Goal: Information Seeking & Learning: Learn about a topic

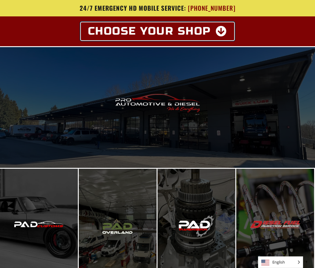
click at [130, 31] on span "Choose Your Shop" at bounding box center [149, 31] width 123 height 11
click at [116, 28] on span "Choose Your Shop" at bounding box center [149, 31] width 123 height 11
click at [221, 33] on icon at bounding box center [221, 31] width 12 height 11
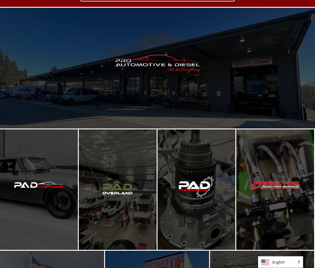
scroll to position [41, 0]
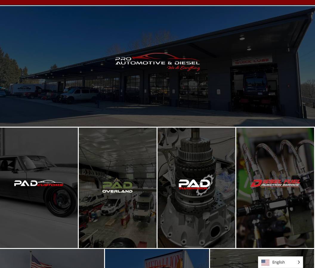
click at [63, 93] on div "Enter Pro Automotive & Diesel" at bounding box center [157, 66] width 315 height 121
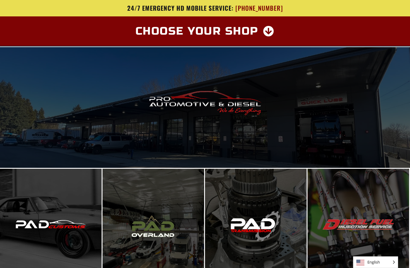
scroll to position [68, 0]
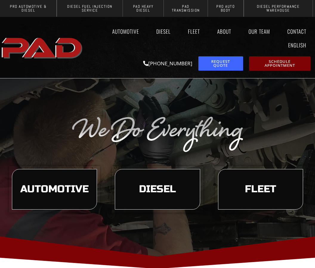
click at [162, 194] on span "Diesel" at bounding box center [157, 189] width 37 height 10
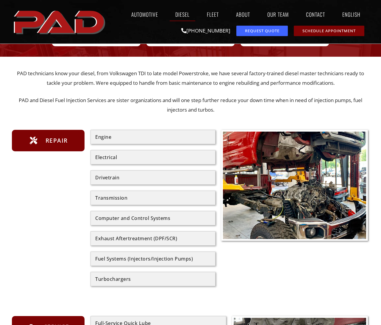
scroll to position [69, 0]
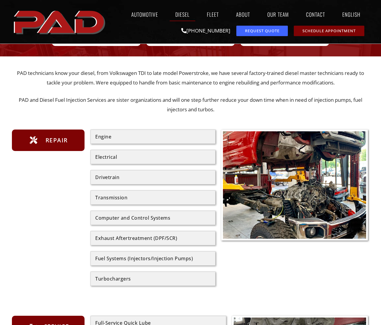
click at [110, 233] on div "Exhaust Aftertreatment (DPF/SCR)" at bounding box center [153, 238] width 125 height 14
click at [118, 232] on div "Exhaust Aftertreatment (DPF/SCR)" at bounding box center [153, 238] width 125 height 14
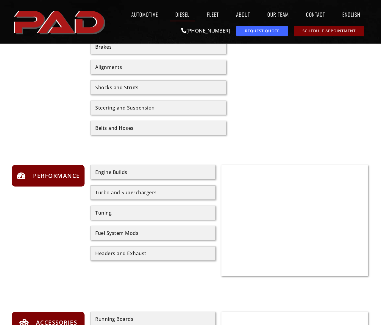
scroll to position [466, 0]
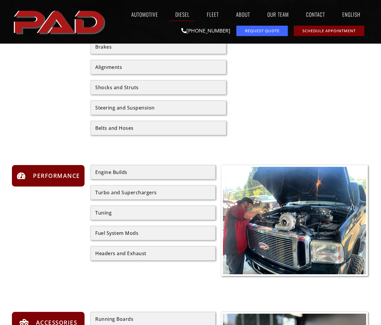
click at [108, 207] on div "Tuning" at bounding box center [153, 212] width 125 height 14
click at [41, 172] on span "Performance" at bounding box center [56, 176] width 49 height 10
click at [62, 173] on span "Performance" at bounding box center [56, 176] width 49 height 10
click at [57, 170] on div "Performance" at bounding box center [48, 175] width 73 height 21
click at [56, 170] on div "Performance" at bounding box center [48, 175] width 73 height 21
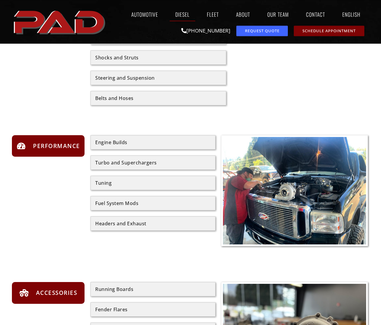
scroll to position [494, 0]
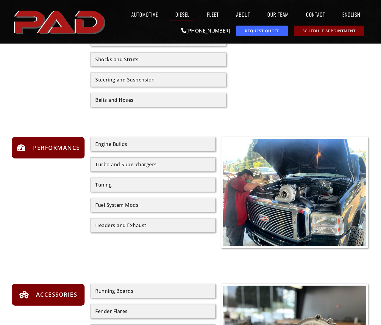
click at [279, 199] on img at bounding box center [294, 193] width 143 height 108
click at [121, 224] on div "Headers and Exhaust" at bounding box center [153, 225] width 116 height 5
click at [128, 204] on div "Fuel System Mods" at bounding box center [153, 204] width 116 height 5
click at [127, 186] on div "Tuning" at bounding box center [153, 184] width 116 height 5
click at [60, 149] on span "Performance" at bounding box center [56, 148] width 49 height 10
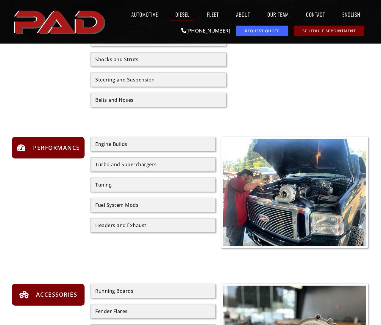
click at [47, 150] on span "Performance" at bounding box center [56, 148] width 49 height 10
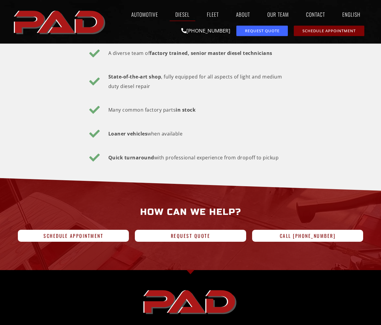
scroll to position [1068, 0]
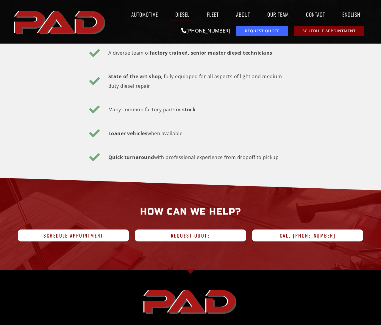
click at [314, 237] on span "Call [PHONE_NUMBER]" at bounding box center [308, 235] width 56 height 5
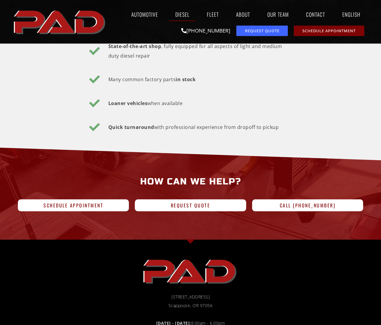
scroll to position [1099, 0]
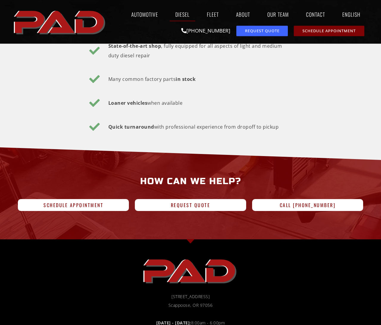
click at [314, 202] on span "Call [PHONE_NUMBER]" at bounding box center [308, 204] width 56 height 5
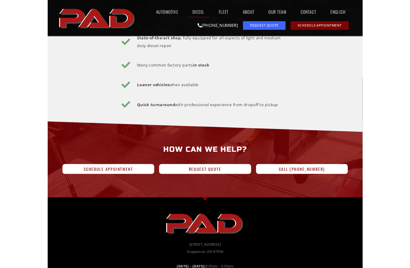
scroll to position [1130, 0]
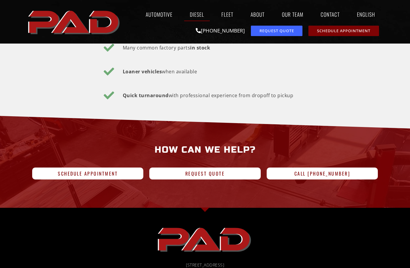
click at [202, 14] on link "Diesel" at bounding box center [197, 14] width 26 height 14
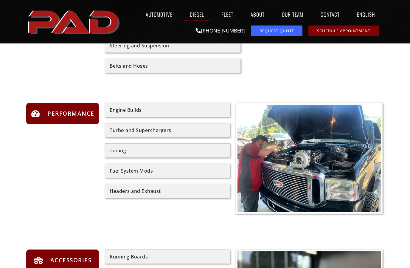
scroll to position [530, 0]
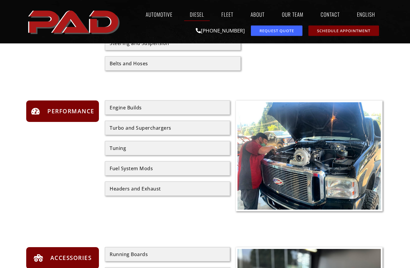
click at [70, 108] on span "Performance" at bounding box center [70, 112] width 49 height 10
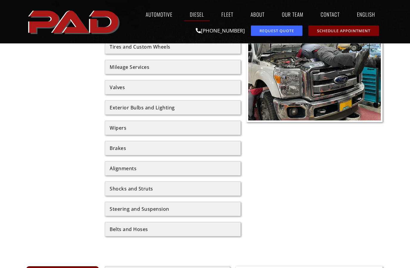
scroll to position [362, 0]
